Goal: Information Seeking & Learning: Learn about a topic

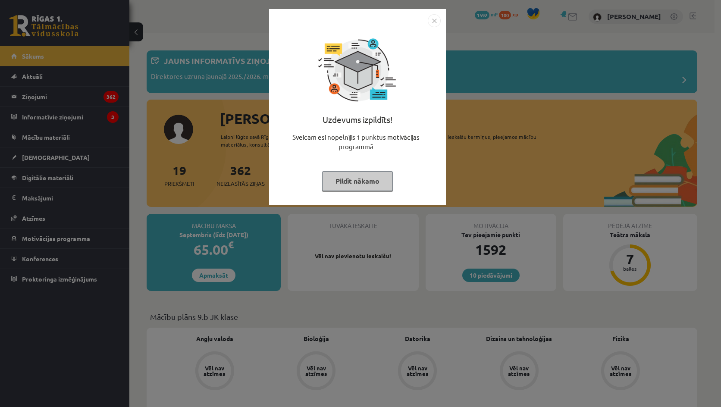
click at [459, 106] on div "Uzdevums izpildīts! Sveicam esi nopelnījis 1 punktus motivācijas programmā Pild…" at bounding box center [360, 203] width 721 height 407
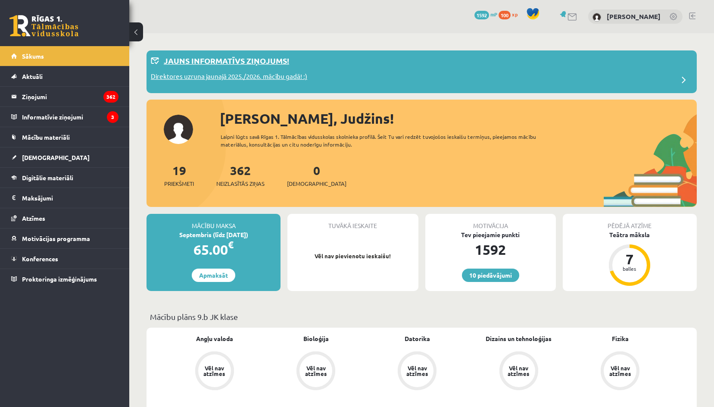
click at [240, 75] on p "Direktores uzruna jaunajā 2025./2026. mācību gadā! :)" at bounding box center [229, 78] width 156 height 12
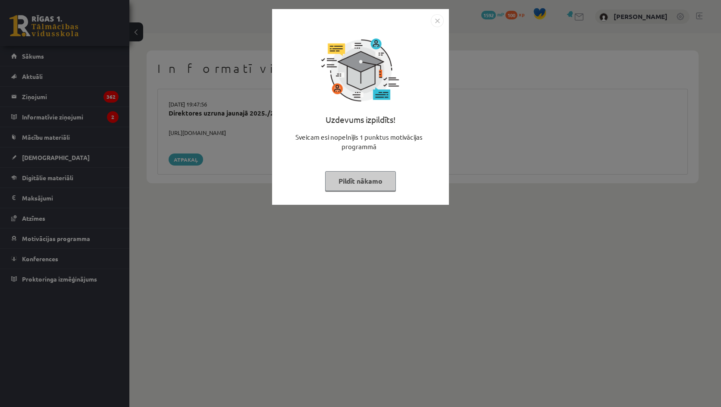
click at [250, 229] on div "Uzdevums izpildīts! Sveicam esi nopelnījis 1 punktus motivācijas programmā Pild…" at bounding box center [360, 203] width 721 height 407
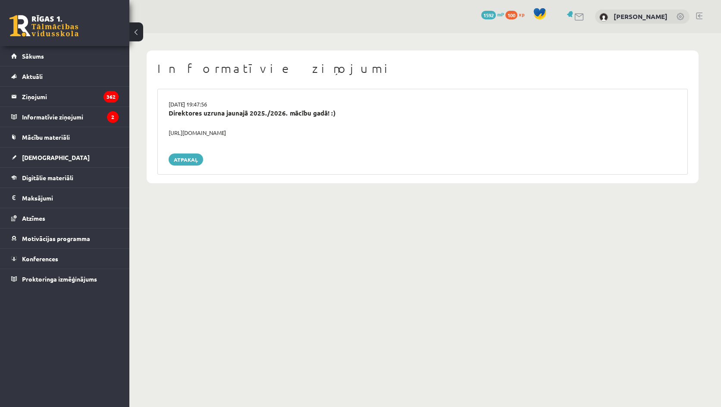
click at [646, 54] on div "Informatīvie ziņojumi 29.08.2025 19:47:56 Direktores uzruna jaunajā 2025./2026.…" at bounding box center [423, 116] width 552 height 133
click at [47, 115] on legend "Informatīvie ziņojumi 2" at bounding box center [70, 117] width 97 height 20
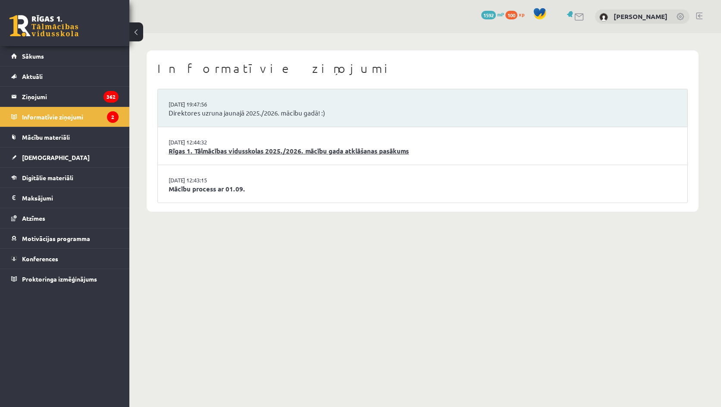
click at [224, 149] on link "Rīgas 1. Tālmācības vidusskolas 2025./2026. mācību gada atklāšanas pasākums" at bounding box center [423, 151] width 508 height 10
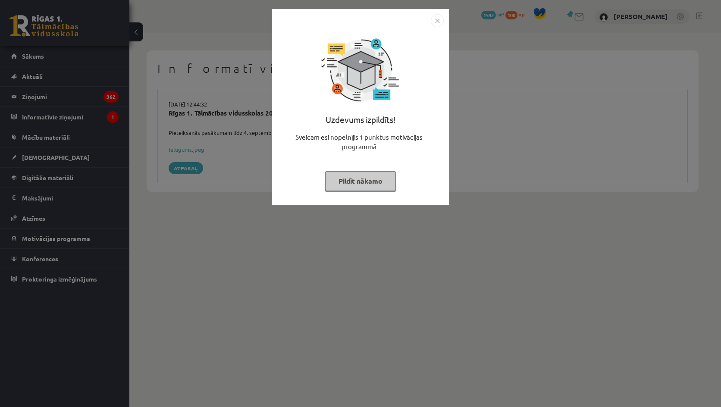
click at [228, 150] on div "Uzdevums izpildīts! Sveicam esi nopelnījis 1 punktus motivācijas programmā Pild…" at bounding box center [360, 203] width 721 height 407
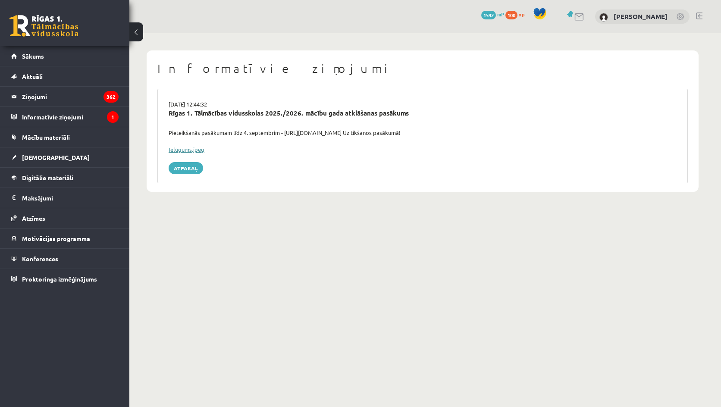
click at [196, 149] on link "Ielūgums.jpeg" at bounding box center [187, 149] width 36 height 7
click at [135, 35] on button at bounding box center [136, 31] width 14 height 19
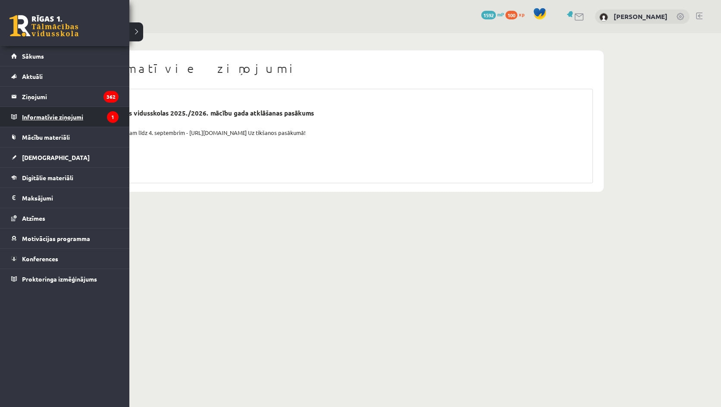
click at [44, 119] on legend "Informatīvie ziņojumi 1" at bounding box center [70, 117] width 97 height 20
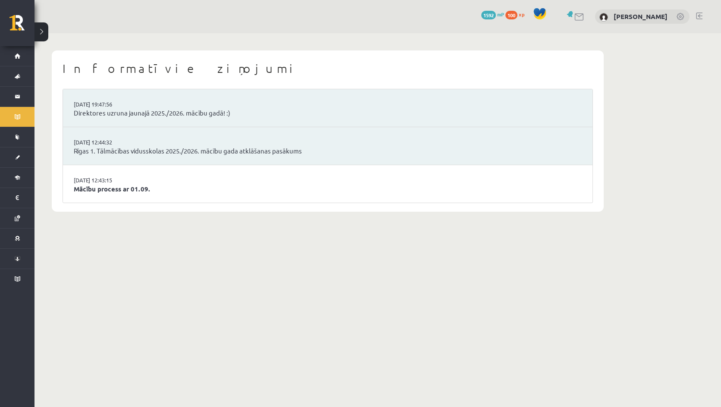
click at [45, 30] on button at bounding box center [41, 31] width 14 height 19
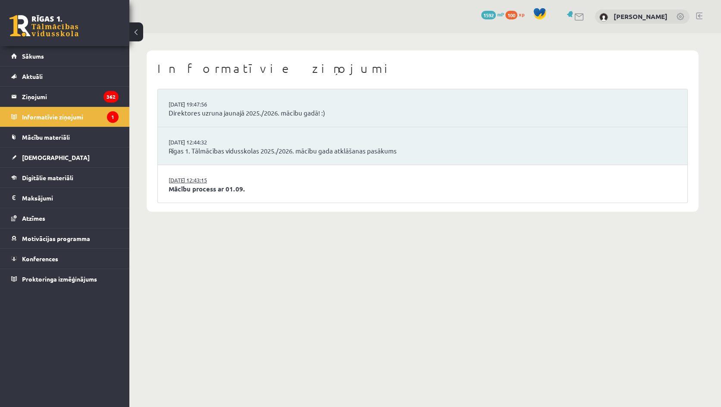
click at [232, 183] on link "29.08.2025 12:43:15" at bounding box center [201, 180] width 65 height 9
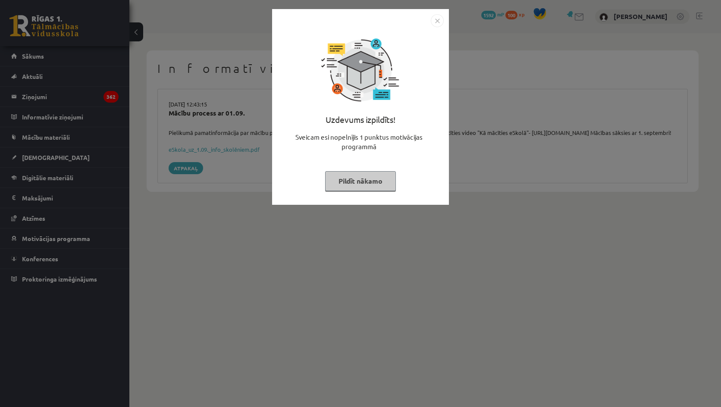
click at [274, 221] on div "Uzdevums izpildīts! Sveicam esi nopelnījis 1 punktus motivācijas programmā Pild…" at bounding box center [360, 203] width 721 height 407
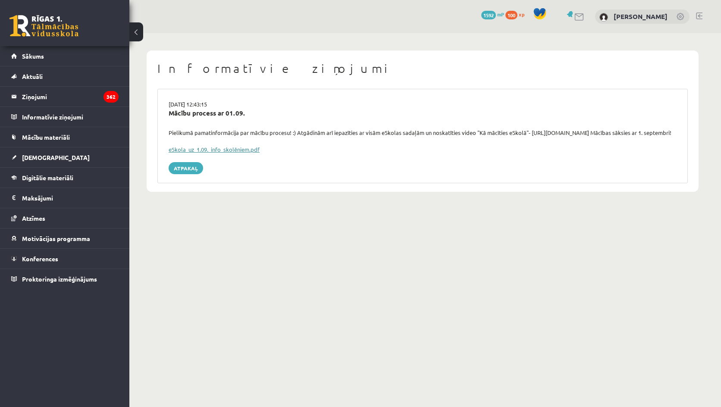
click at [223, 153] on link "eSkola_uz_1.09._info_skolēniem.pdf" at bounding box center [214, 149] width 91 height 7
click at [55, 153] on link "[DEMOGRAPHIC_DATA]" at bounding box center [64, 157] width 107 height 20
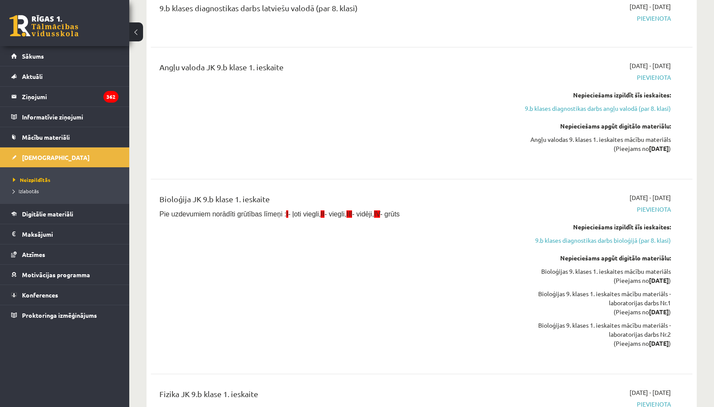
scroll to position [302, 0]
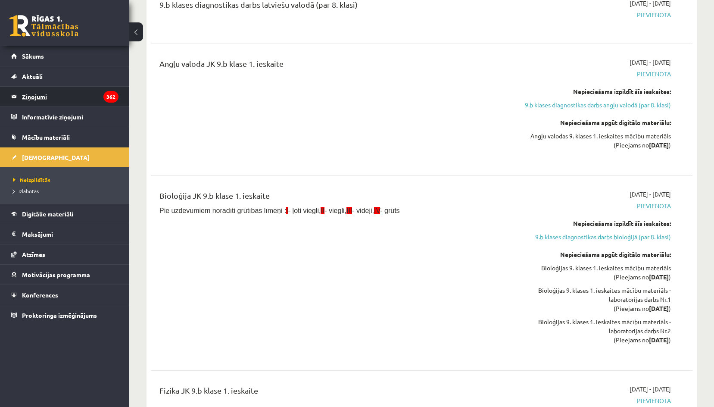
click at [48, 93] on legend "Ziņojumi 362" at bounding box center [70, 97] width 97 height 20
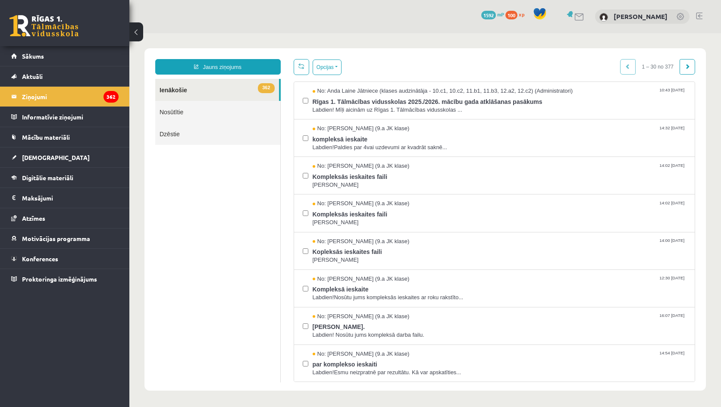
click at [185, 111] on link "Nosūtītie" at bounding box center [217, 112] width 125 height 22
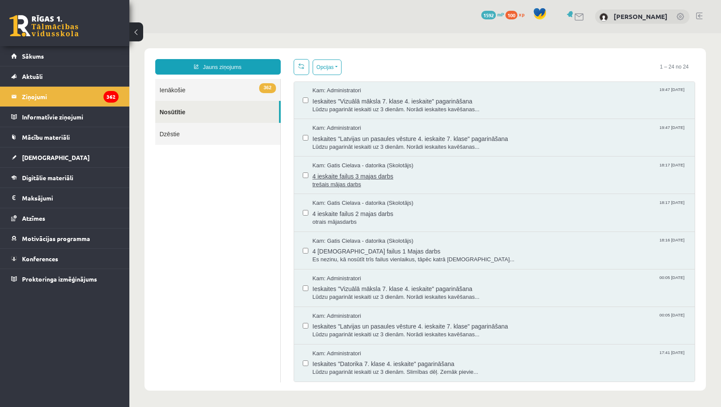
scroll to position [302, 0]
click at [352, 181] on span "trešais mājas darbs" at bounding box center [499, 184] width 374 height 8
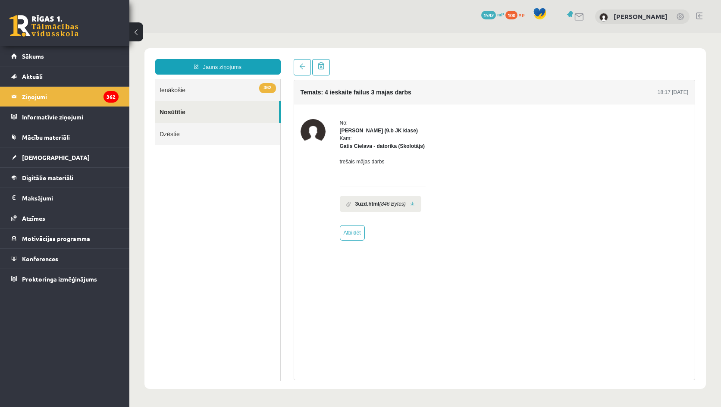
scroll to position [0, 0]
click at [167, 135] on link "Dzēstie" at bounding box center [217, 134] width 125 height 22
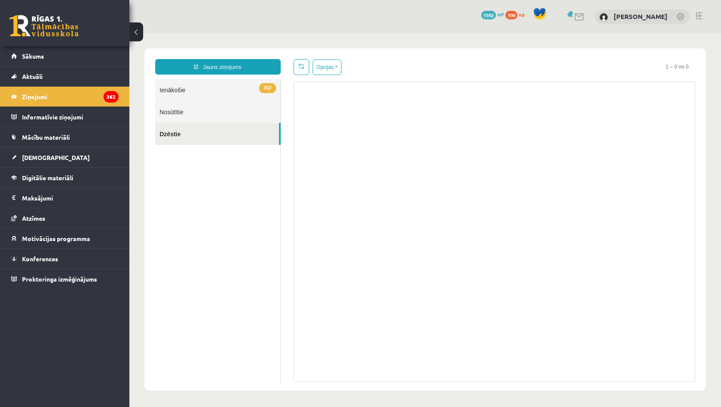
click at [170, 116] on link "Nosūtītie" at bounding box center [217, 112] width 125 height 22
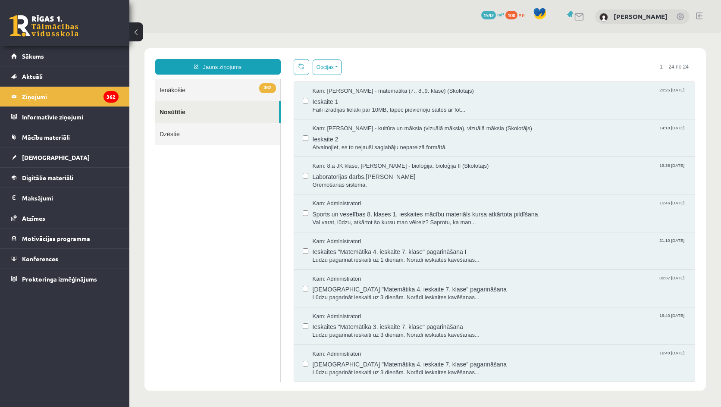
click at [36, 33] on link at bounding box center [43, 26] width 69 height 22
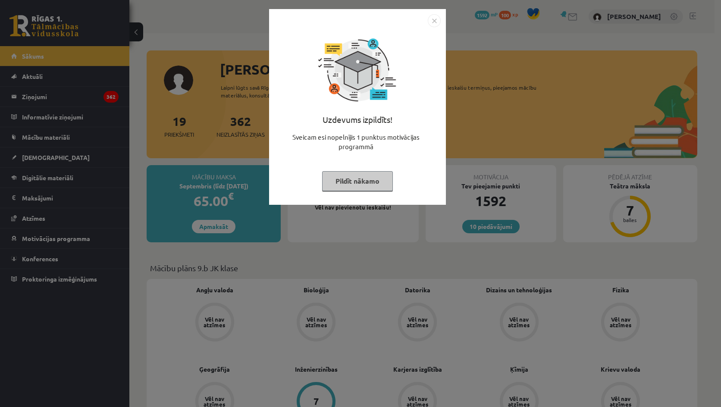
click at [432, 26] on img "Close" at bounding box center [434, 20] width 13 height 13
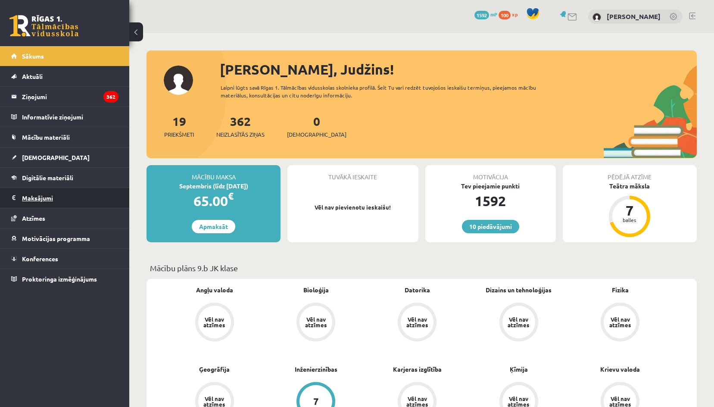
click at [26, 195] on legend "Maksājumi 0" at bounding box center [70, 198] width 97 height 20
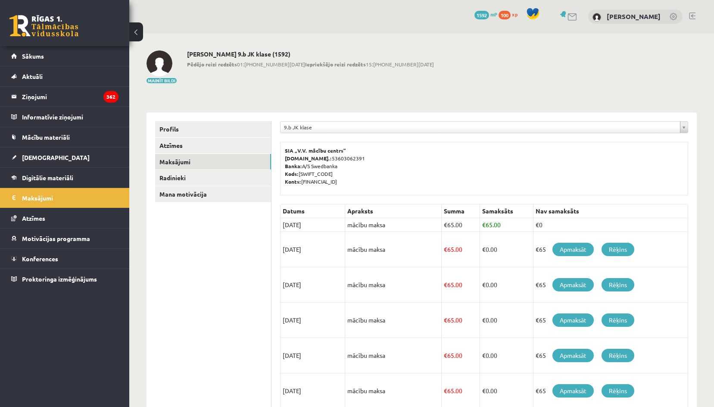
click at [17, 34] on link at bounding box center [43, 26] width 69 height 22
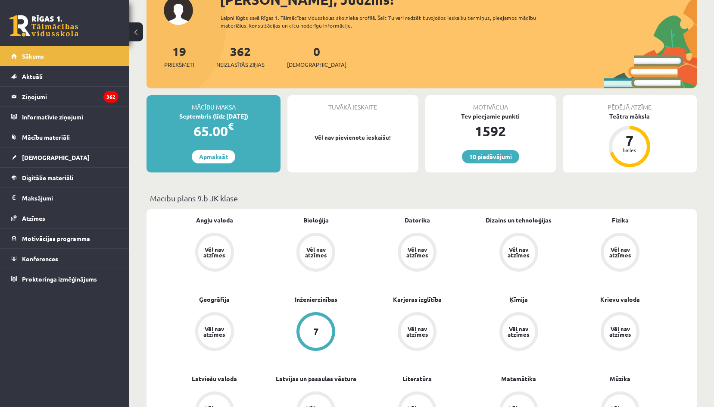
scroll to position [172, 0]
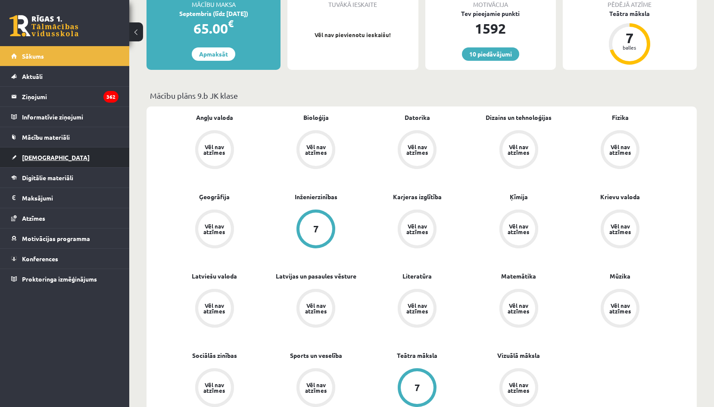
click at [50, 150] on link "[DEMOGRAPHIC_DATA]" at bounding box center [64, 157] width 107 height 20
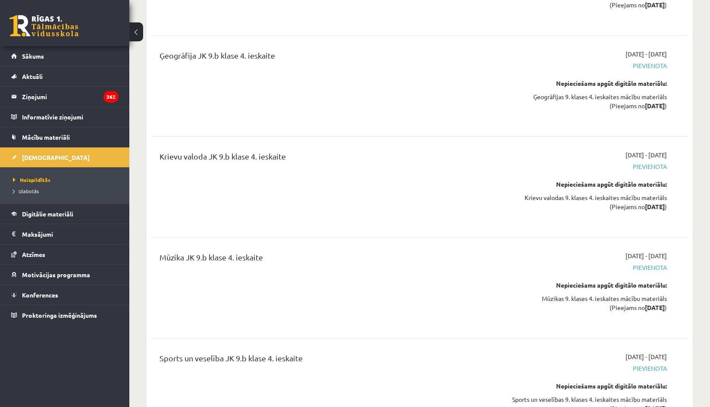
scroll to position [8883, 0]
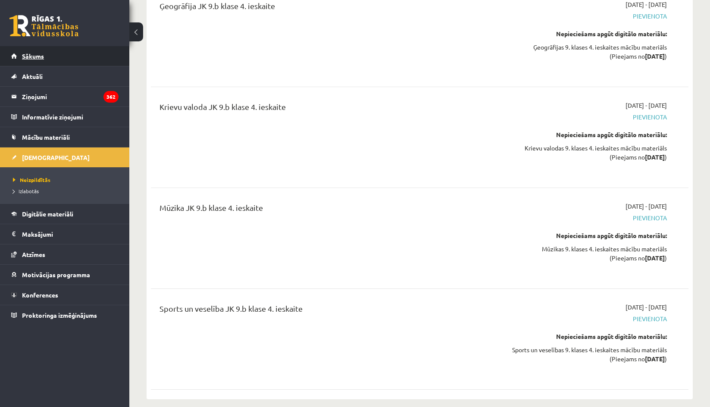
click at [28, 60] on link "Sākums" at bounding box center [64, 56] width 107 height 20
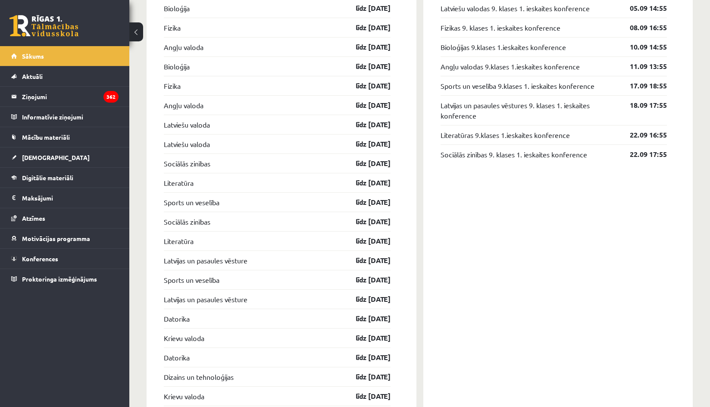
scroll to position [905, 0]
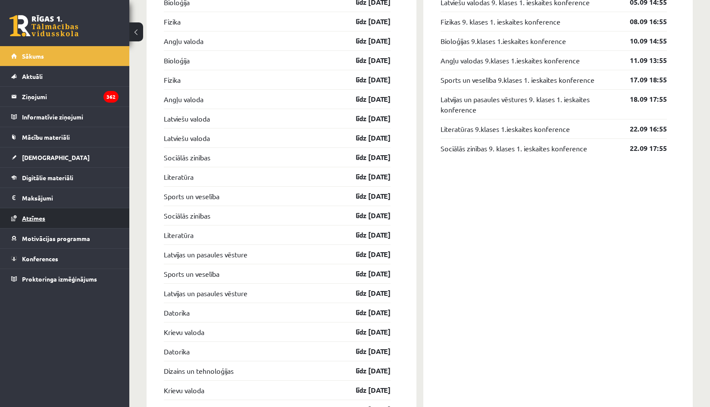
click at [36, 213] on link "Atzīmes" at bounding box center [64, 218] width 107 height 20
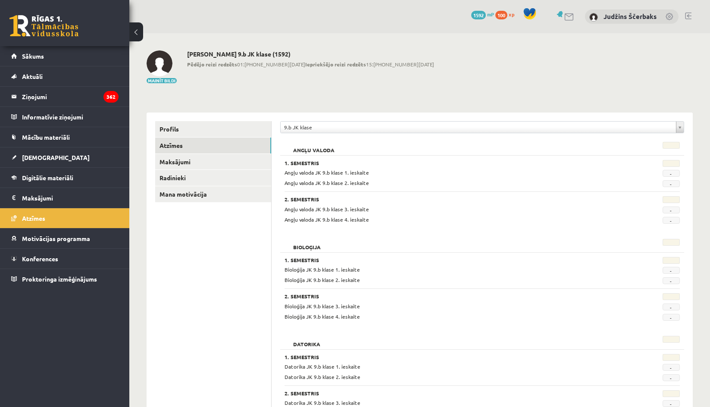
click at [20, 27] on link at bounding box center [43, 26] width 69 height 22
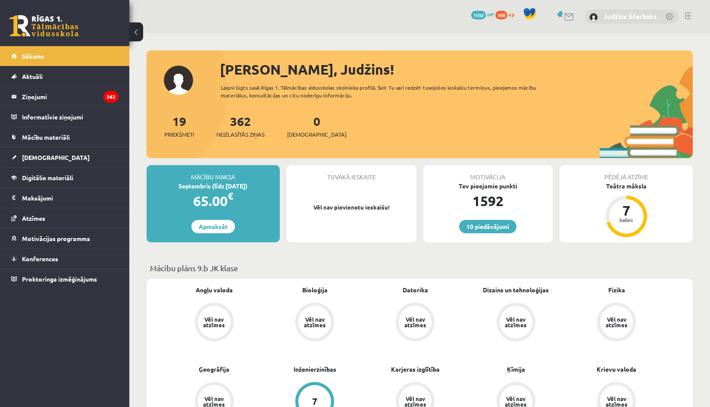
click at [617, 15] on link "Judžins Ščerbaks" at bounding box center [629, 16] width 53 height 9
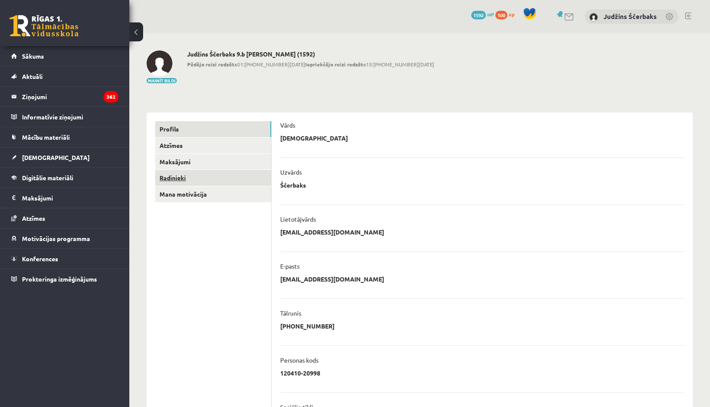
click at [181, 180] on link "Radinieki" at bounding box center [213, 178] width 116 height 16
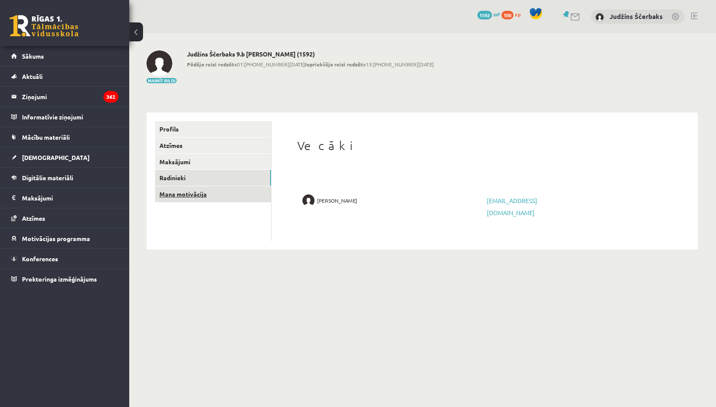
click at [184, 194] on link "Mana motivācija" at bounding box center [213, 194] width 116 height 16
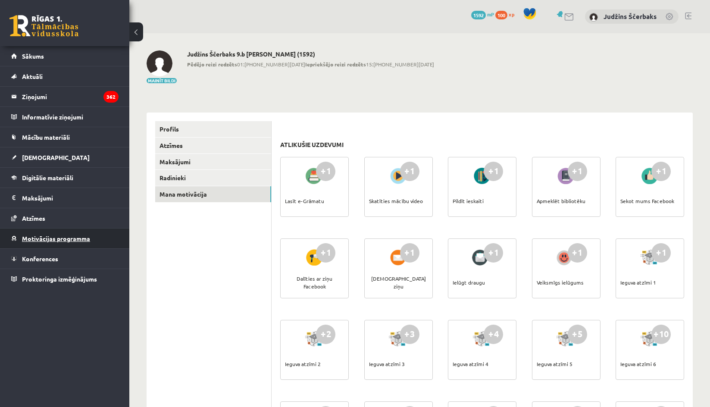
click at [30, 237] on span "Motivācijas programma" at bounding box center [56, 238] width 68 height 8
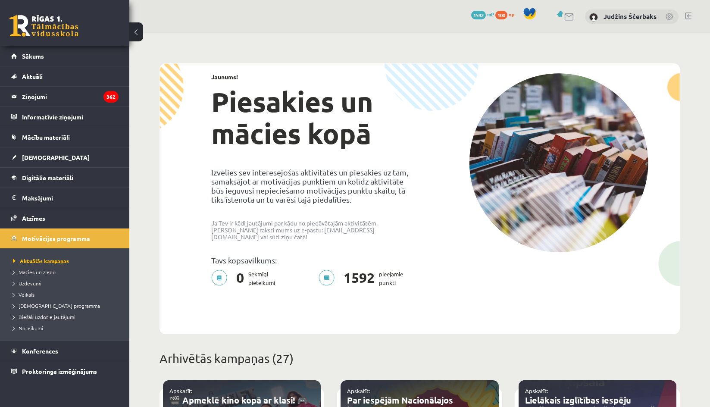
click at [31, 282] on span "Uzdevumi" at bounding box center [27, 283] width 28 height 7
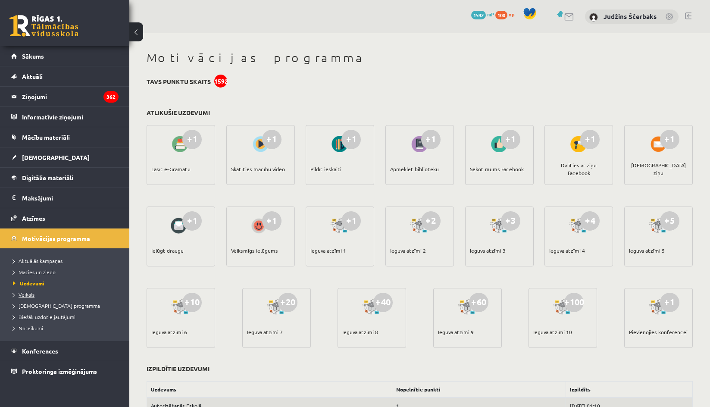
click at [25, 291] on span "Veikals" at bounding box center [24, 294] width 22 height 7
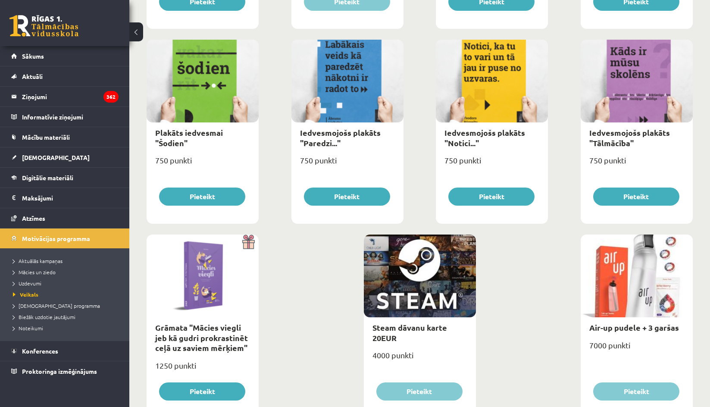
scroll to position [917, 0]
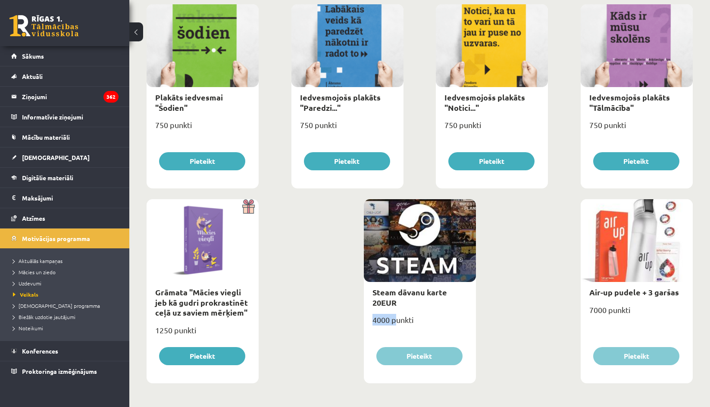
drag, startPoint x: 371, startPoint y: 319, endPoint x: 405, endPoint y: 321, distance: 34.6
click at [402, 321] on div "4000 punkti" at bounding box center [420, 323] width 112 height 22
click at [426, 318] on div "4000 punkti" at bounding box center [420, 323] width 112 height 22
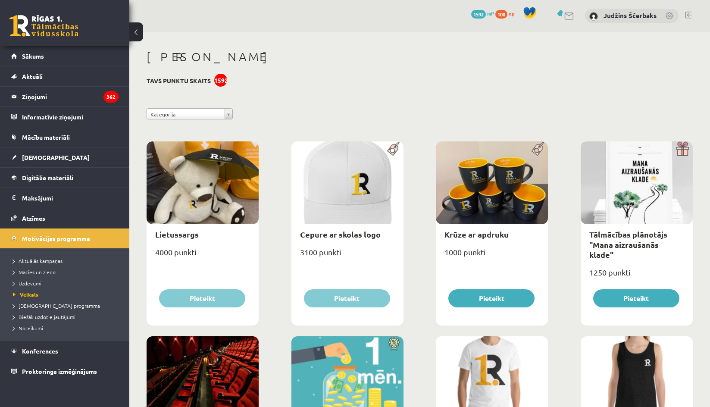
scroll to position [0, 0]
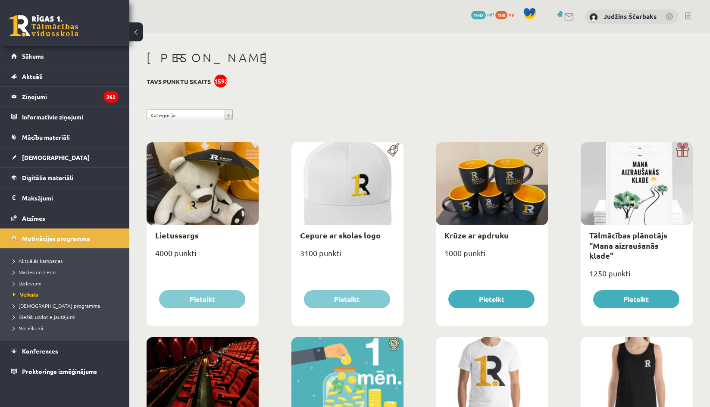
click at [22, 25] on link at bounding box center [43, 26] width 69 height 22
